Goal: Transaction & Acquisition: Obtain resource

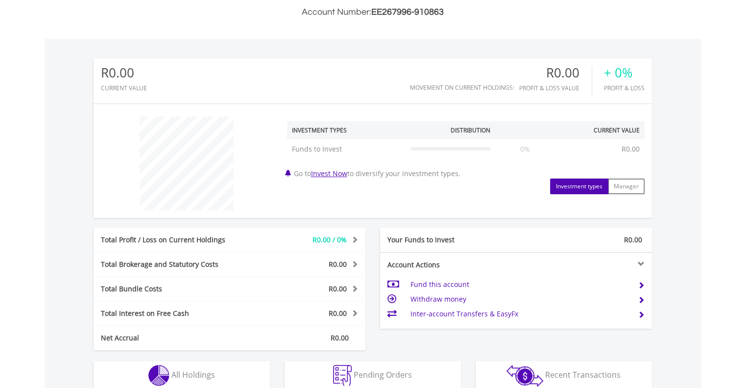
scroll to position [362, 0]
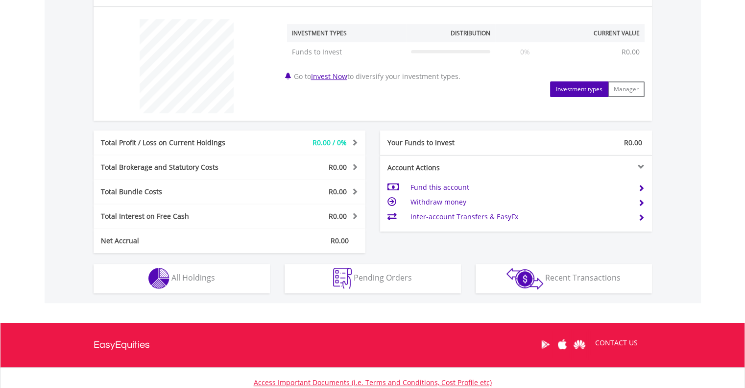
click at [434, 186] on td "Fund this account" at bounding box center [520, 187] width 220 height 15
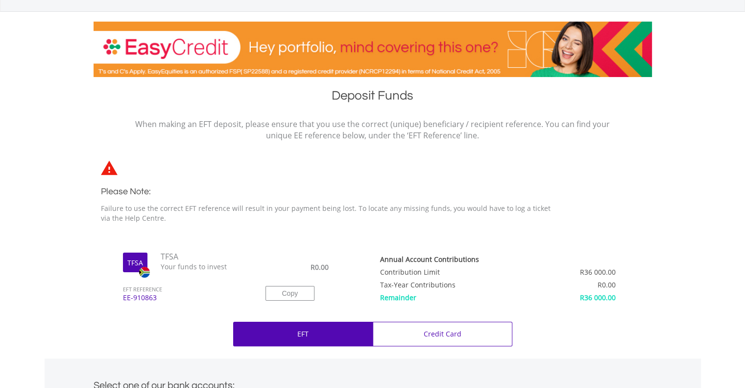
scroll to position [212, 0]
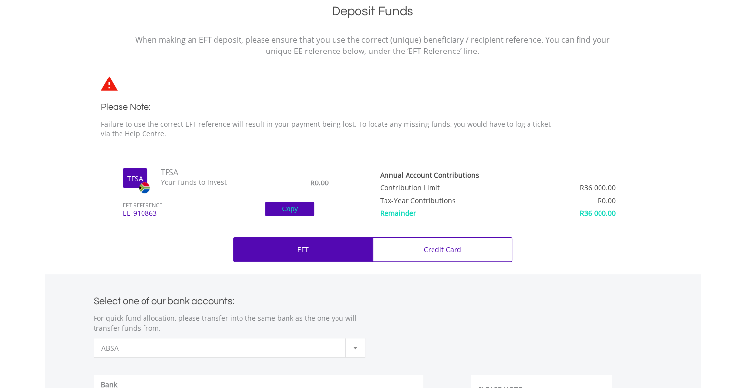
click at [288, 210] on button "Copy" at bounding box center [290, 208] width 49 height 15
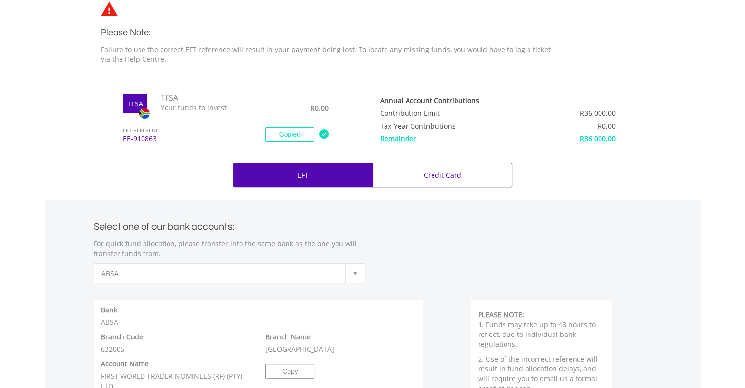
scroll to position [287, 0]
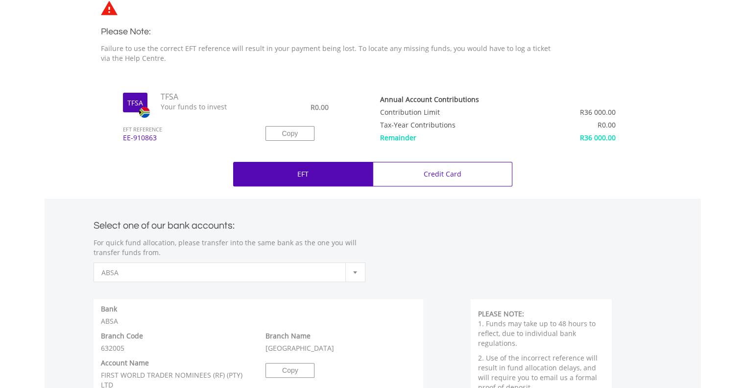
click at [317, 166] on div "EFT" at bounding box center [303, 174] width 140 height 25
click at [300, 177] on p "EFT" at bounding box center [302, 174] width 11 height 10
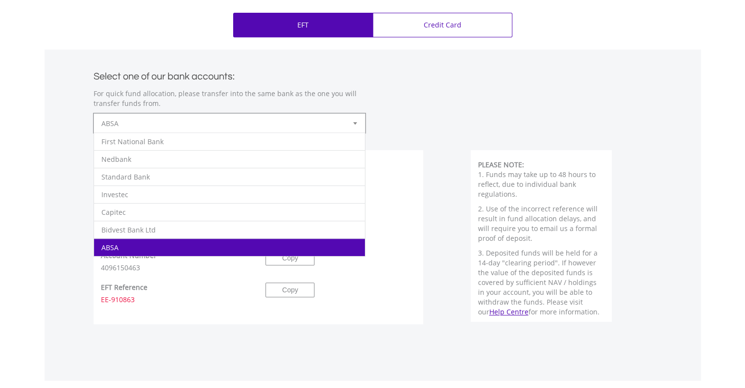
click at [352, 124] on div at bounding box center [355, 123] width 20 height 19
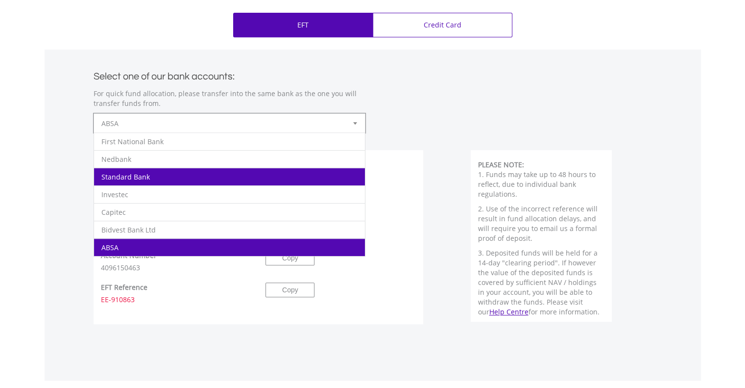
click at [270, 174] on li "Standard Bank" at bounding box center [229, 177] width 271 height 18
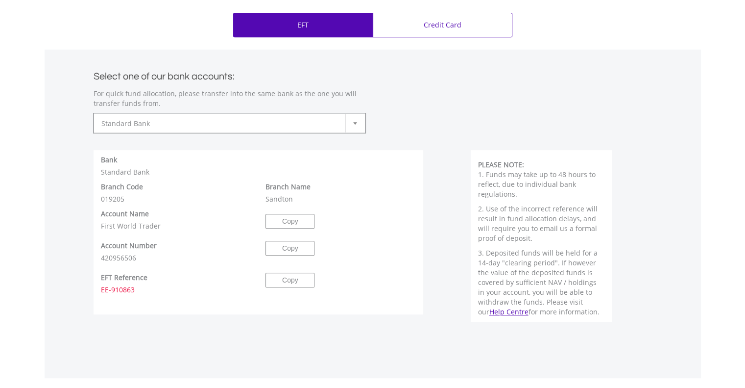
click at [683, 162] on div "**********" at bounding box center [373, 193] width 657 height 289
drag, startPoint x: 103, startPoint y: 224, endPoint x: 157, endPoint y: 228, distance: 54.0
click at [157, 228] on p "First World Trader" at bounding box center [176, 226] width 150 height 10
click at [292, 223] on button "Copy" at bounding box center [290, 221] width 49 height 15
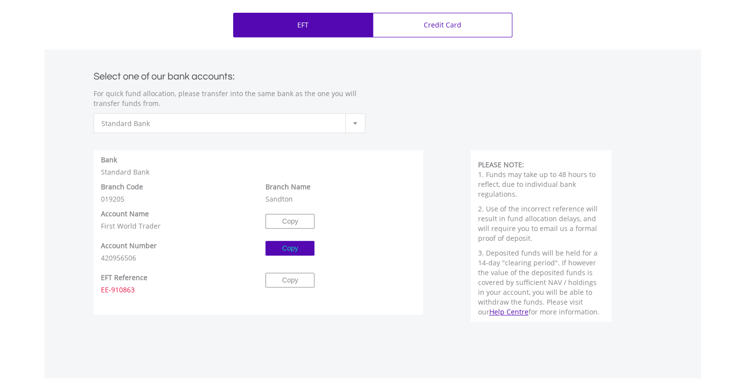
click at [294, 243] on button "Copy" at bounding box center [290, 248] width 49 height 15
click at [295, 276] on button "Copy" at bounding box center [290, 279] width 49 height 15
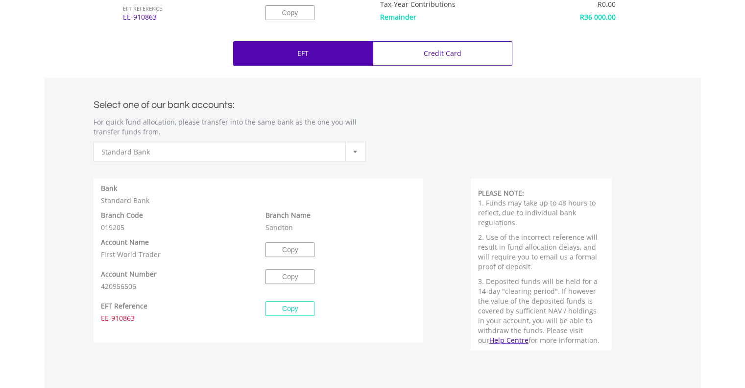
scroll to position [409, 0]
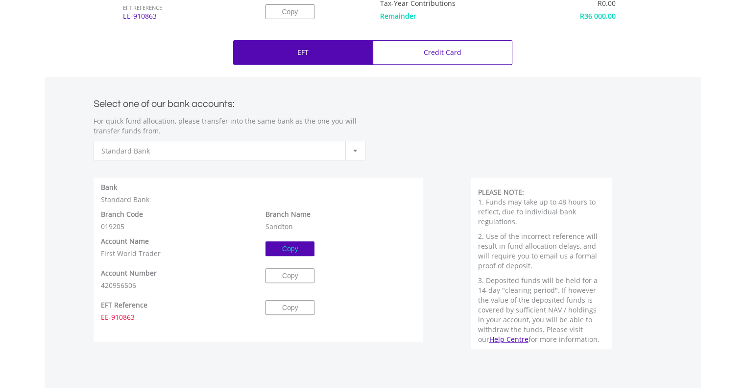
click at [295, 247] on button "Copy" at bounding box center [290, 248] width 49 height 15
click at [288, 279] on button "Copy" at bounding box center [290, 275] width 49 height 15
click at [295, 309] on button "Copy" at bounding box center [290, 307] width 49 height 15
